Goal: Information Seeking & Learning: Learn about a topic

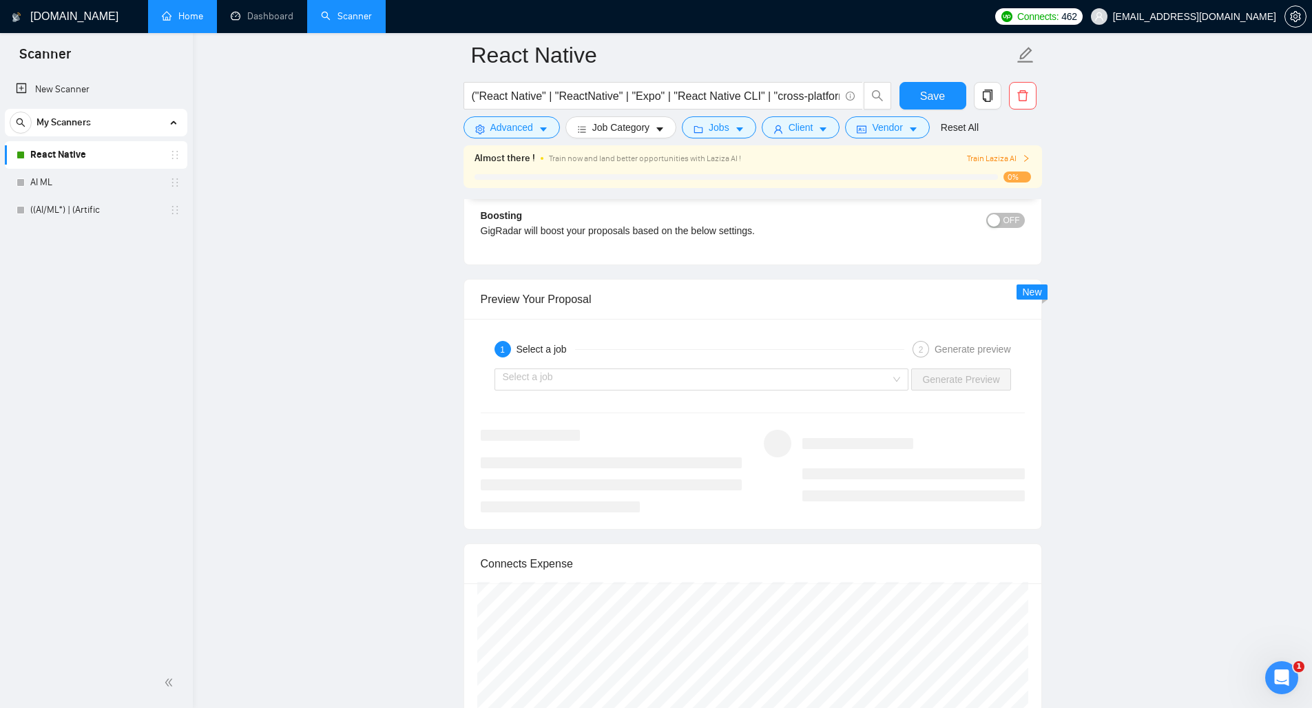
click at [181, 19] on link "Home" at bounding box center [182, 16] width 41 height 12
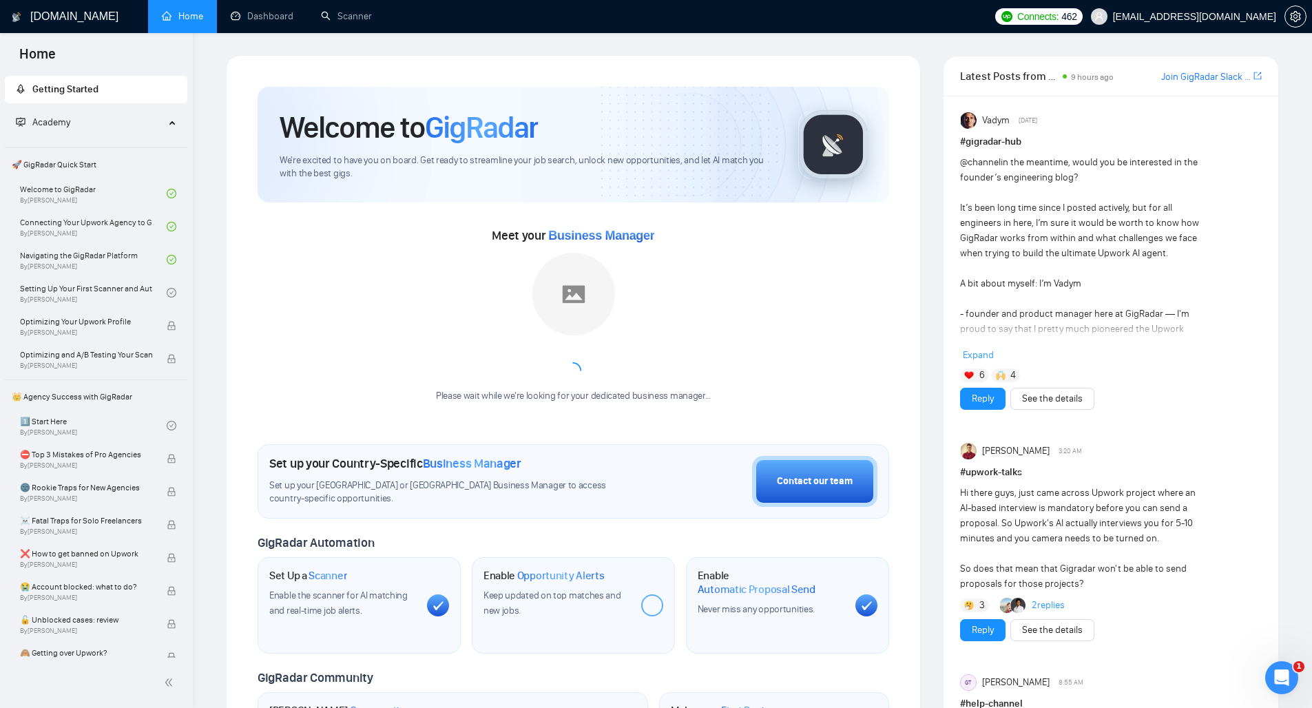
click at [181, 19] on link "Home" at bounding box center [182, 16] width 41 height 12
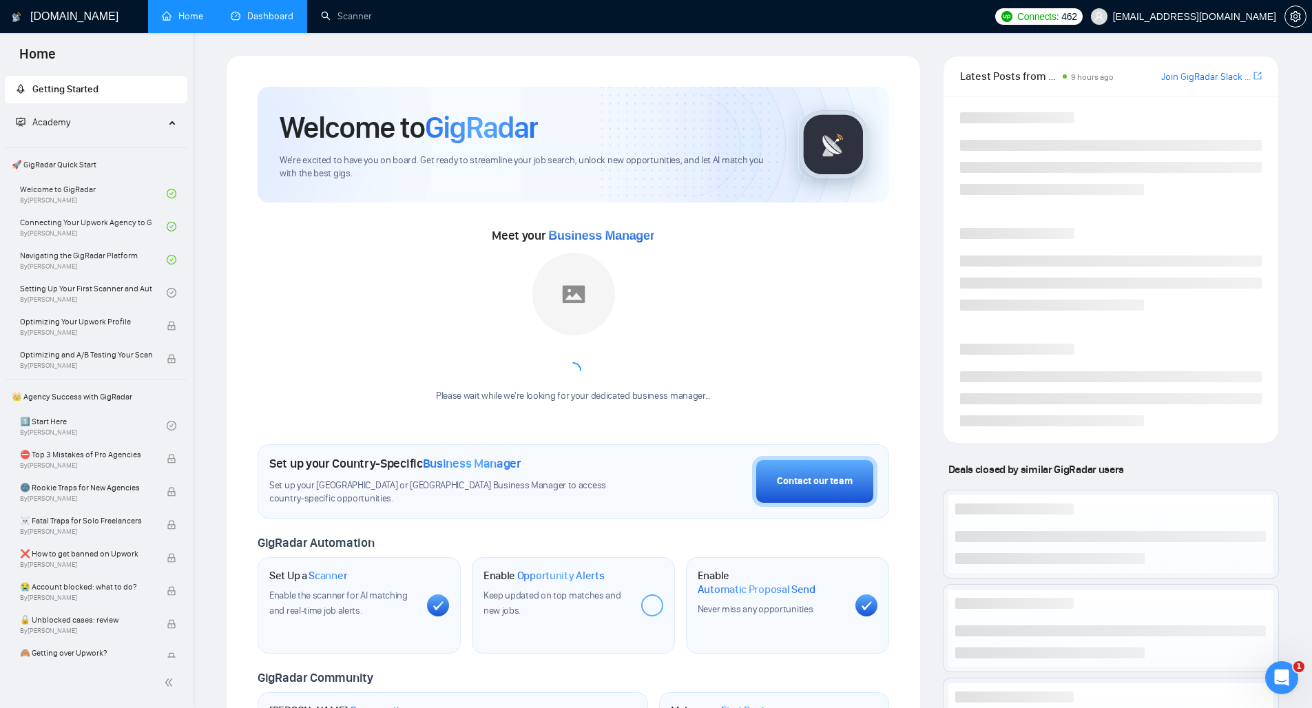
click at [248, 18] on link "Dashboard" at bounding box center [262, 16] width 63 height 12
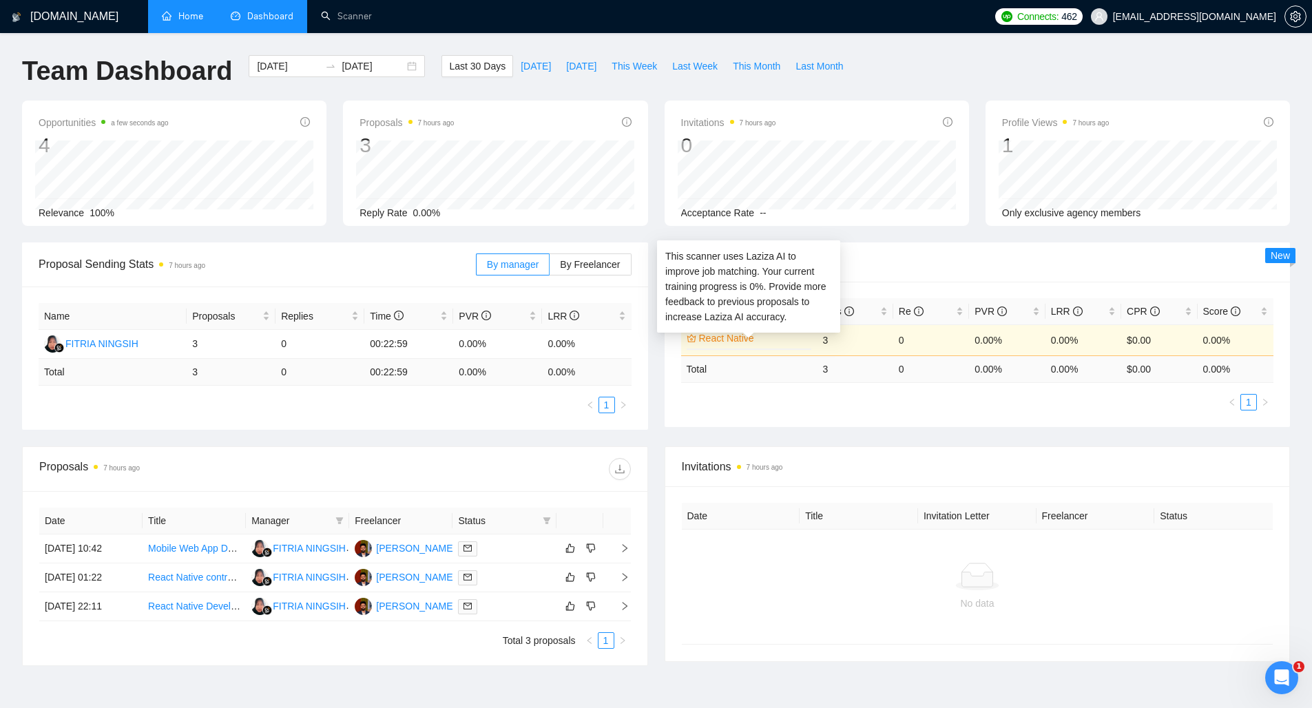
click at [770, 339] on link "React Native" at bounding box center [754, 337] width 110 height 15
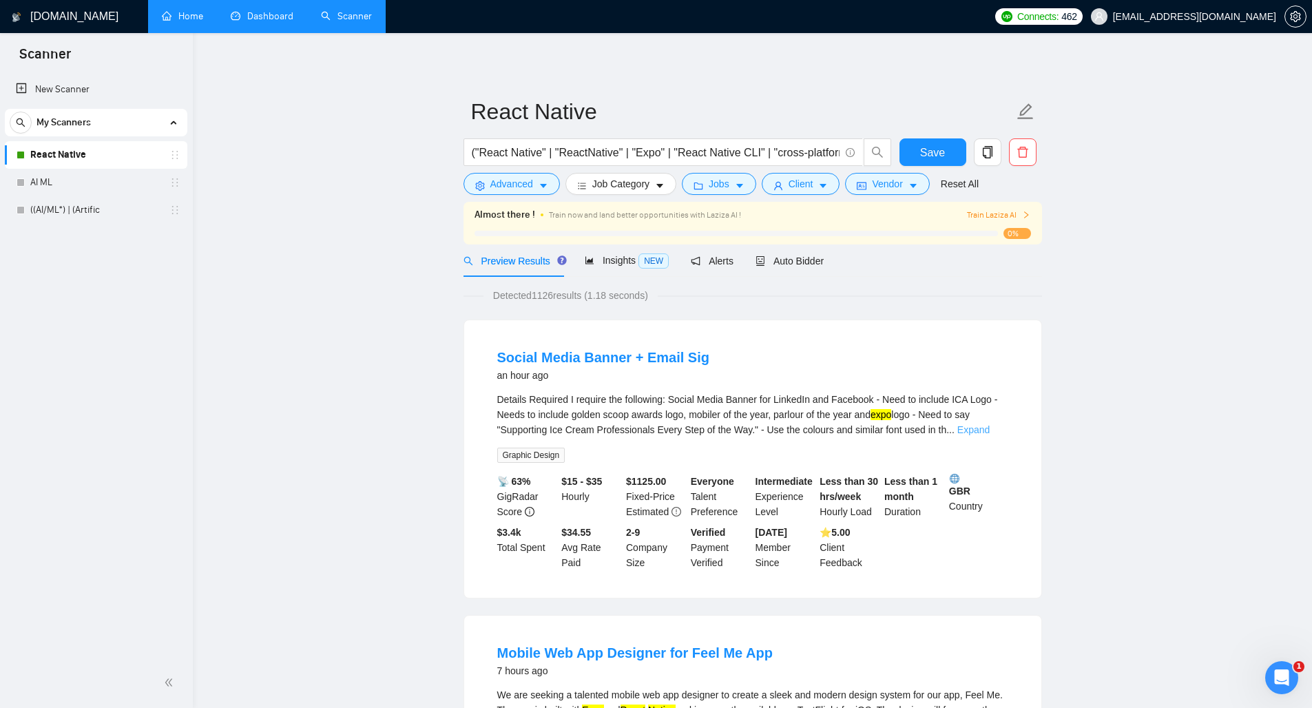
click at [987, 429] on link "Expand" at bounding box center [973, 429] width 32 height 11
